Goal: Information Seeking & Learning: Learn about a topic

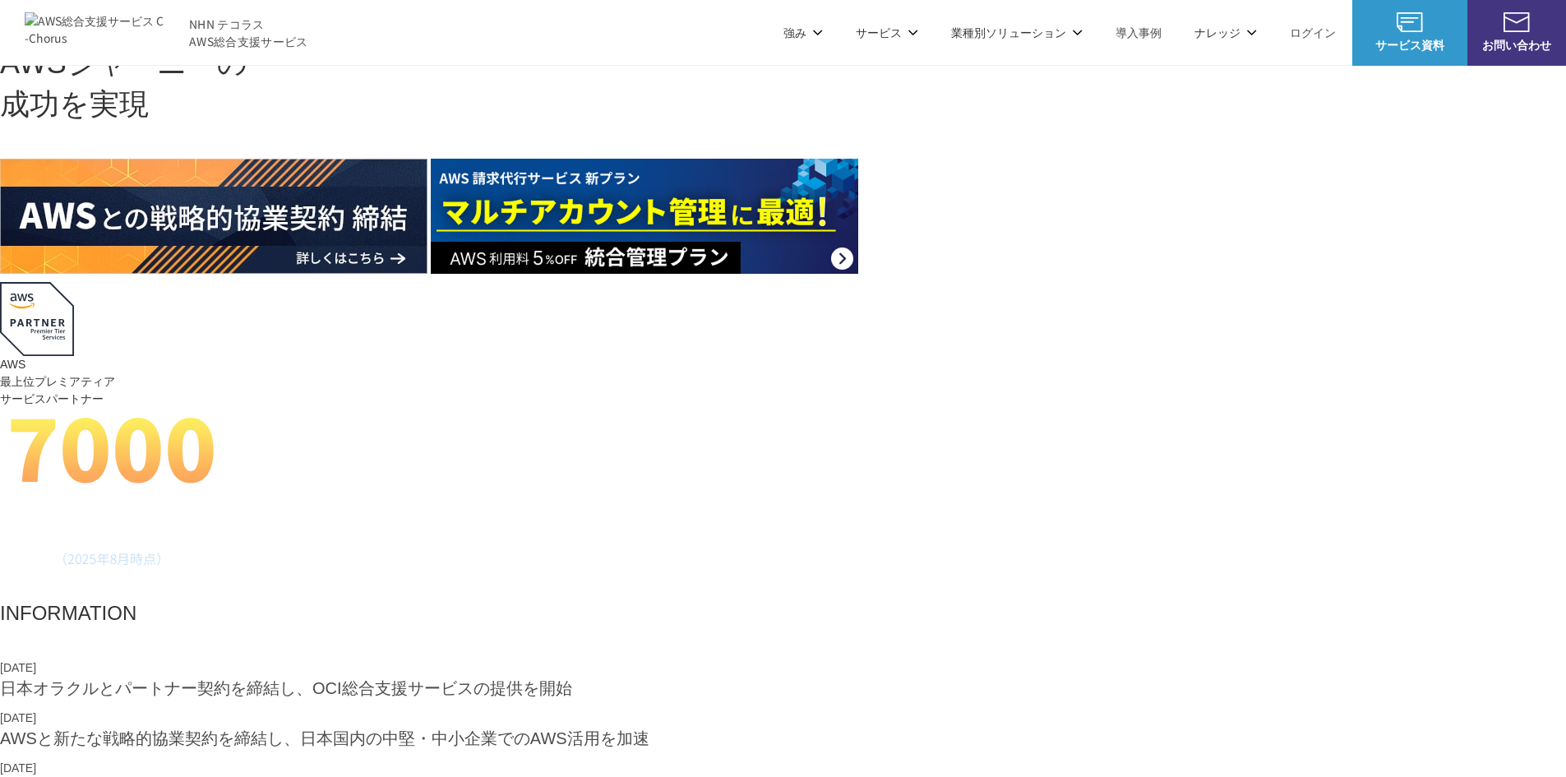
drag, startPoint x: 0, startPoint y: 0, endPoint x: 1310, endPoint y: 36, distance: 1310.0
click at [1310, 36] on link "ログイン" at bounding box center [1313, 32] width 46 height 17
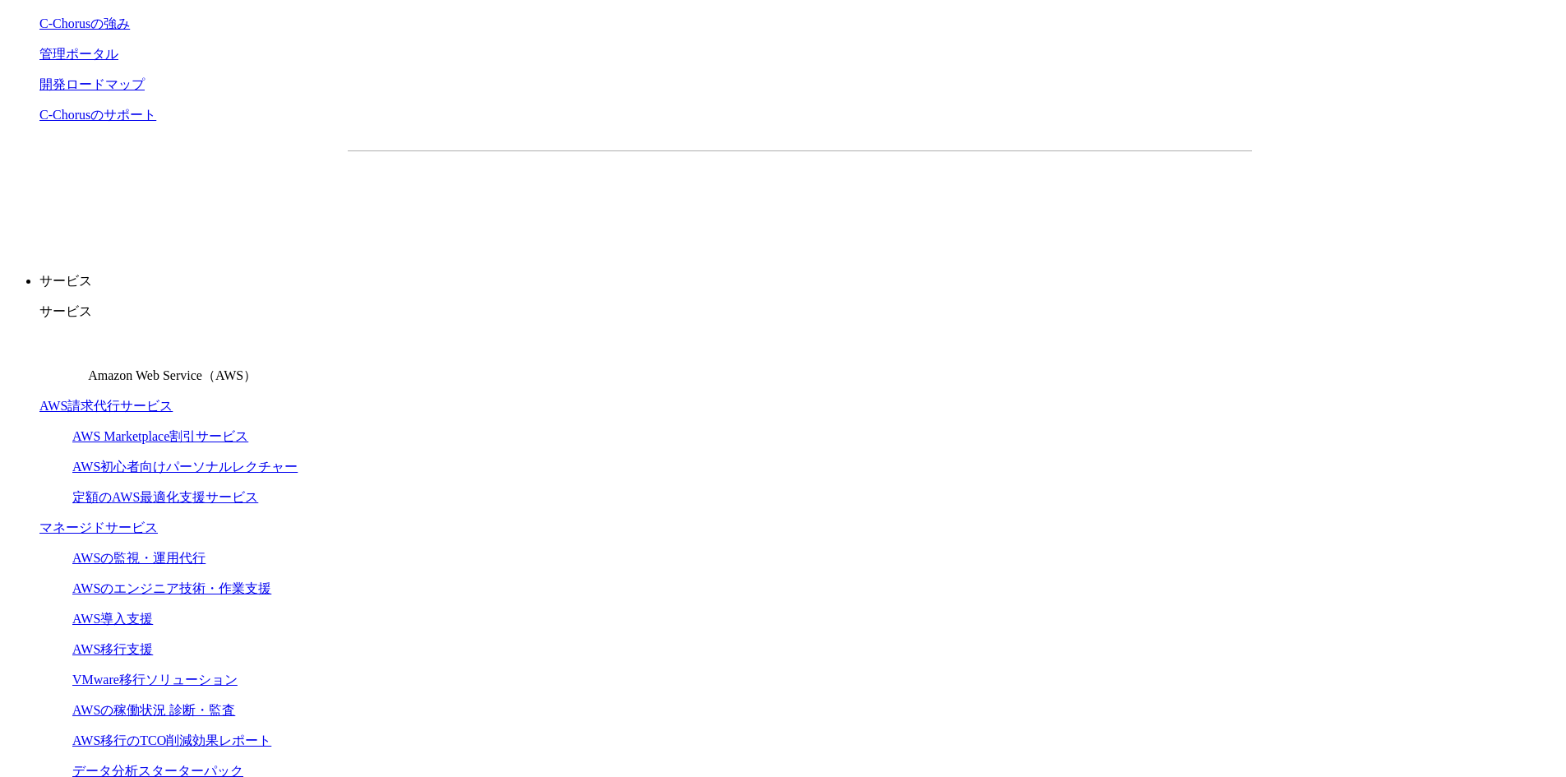
scroll to position [329, 0]
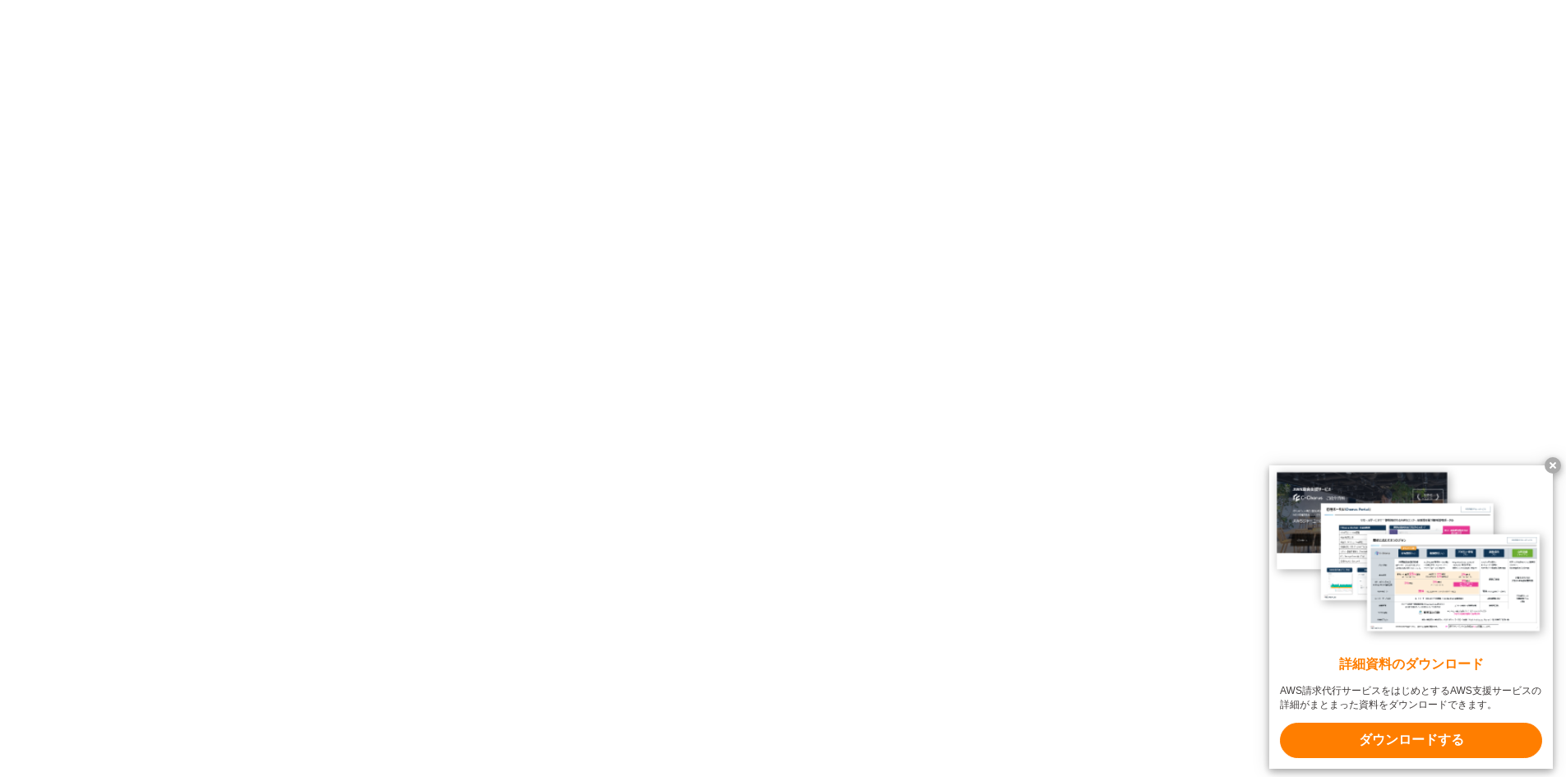
scroll to position [13023, 0]
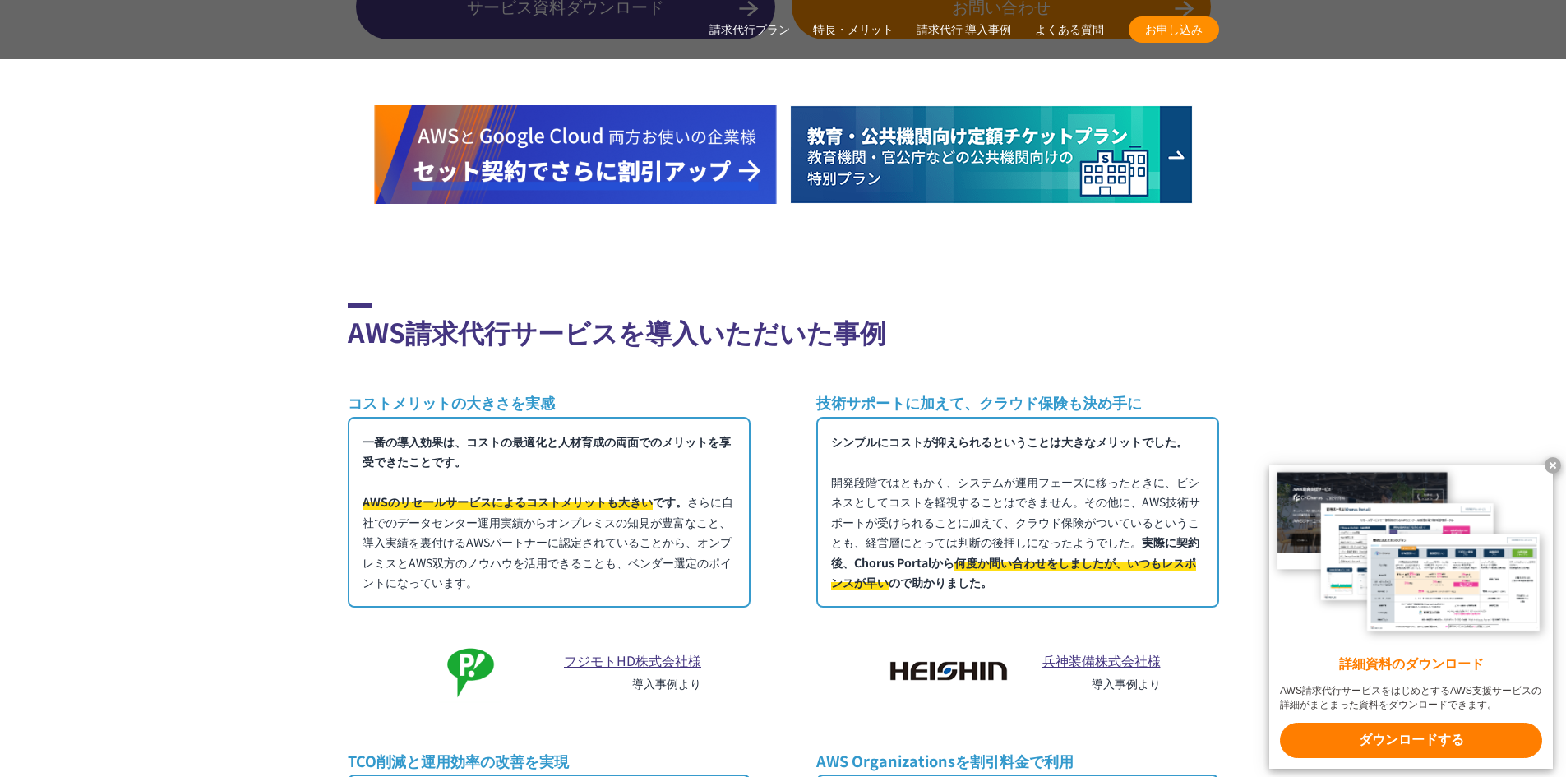
scroll to position [12248, 0]
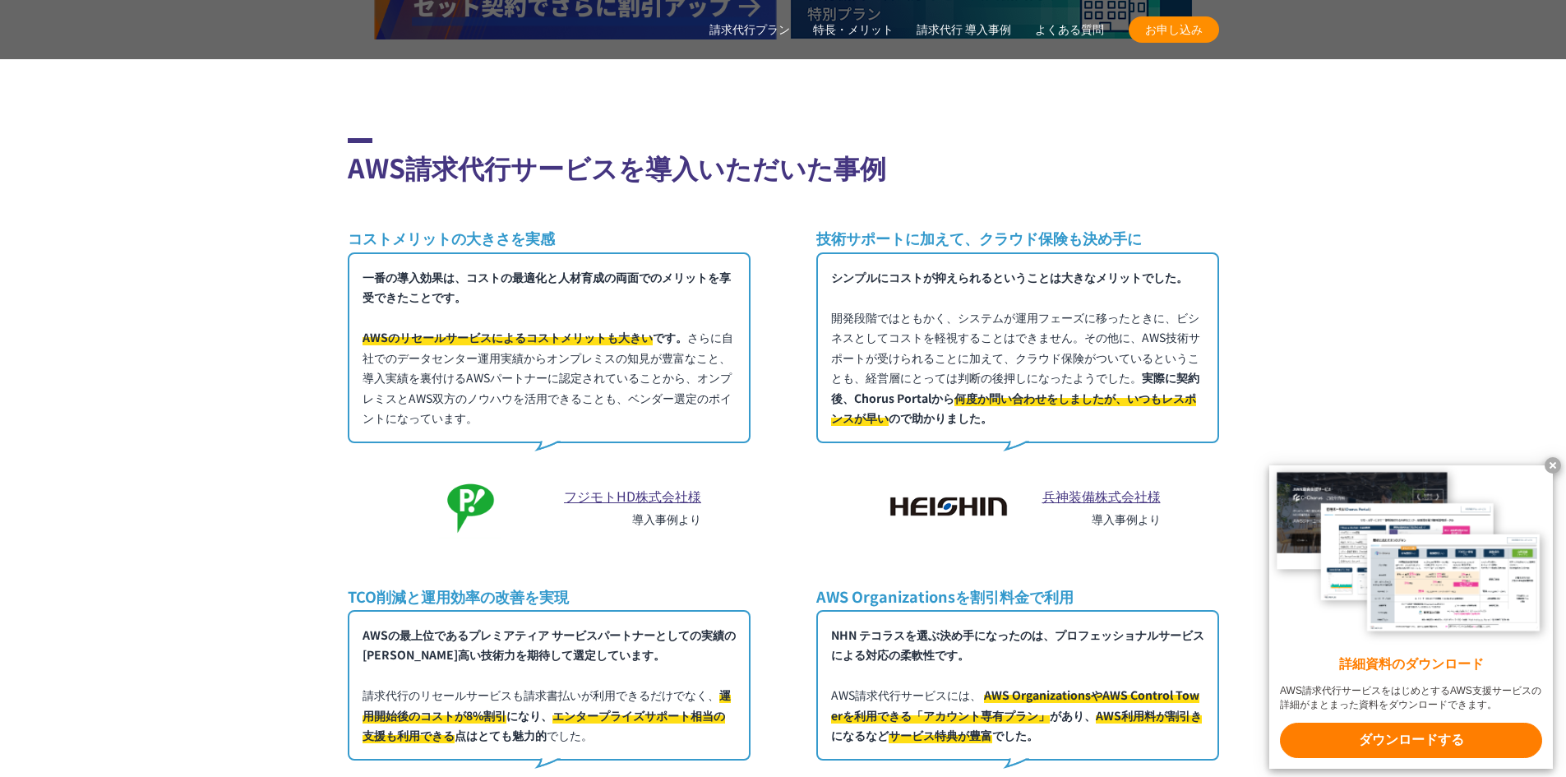
click at [1555, 469] on x-t at bounding box center [1553, 465] width 16 height 16
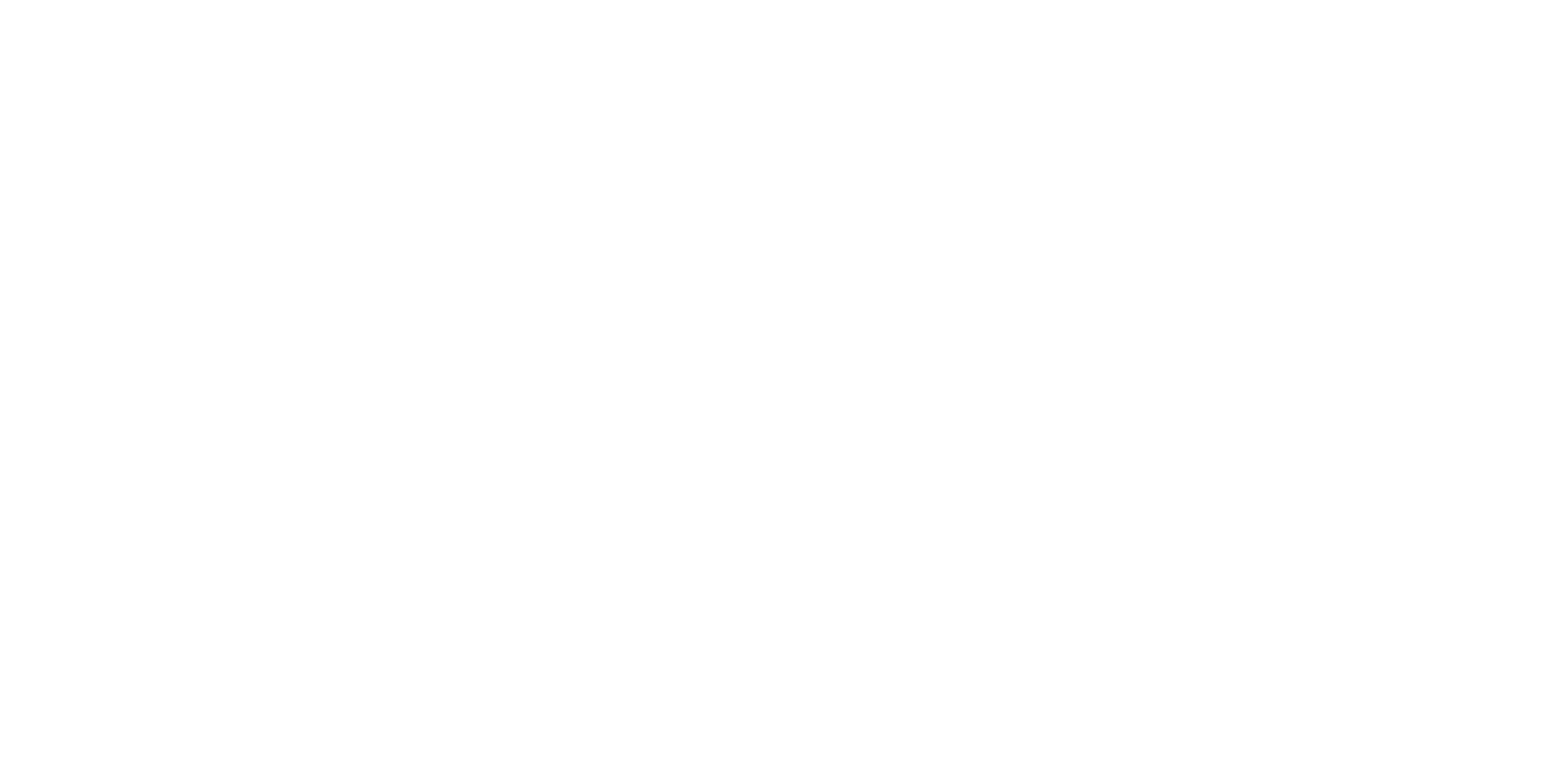
scroll to position [9717, 0]
